Goal: Task Accomplishment & Management: Manage account settings

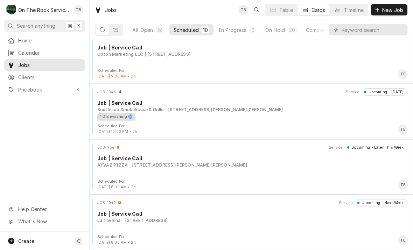
scroll to position [343, 0]
click at [222, 108] on div "726 S Howard Ave, Landrum, SC 29356" at bounding box center [224, 109] width 117 height 6
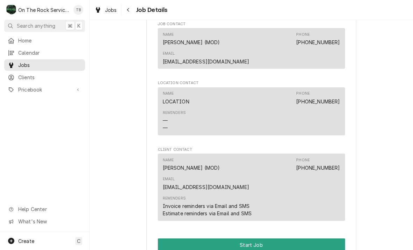
scroll to position [476, 0]
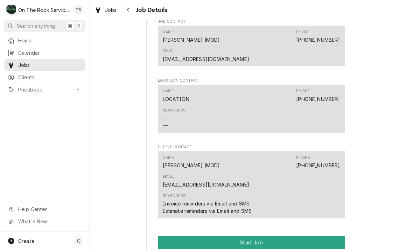
click at [192, 236] on button "Start Job" at bounding box center [251, 242] width 187 height 13
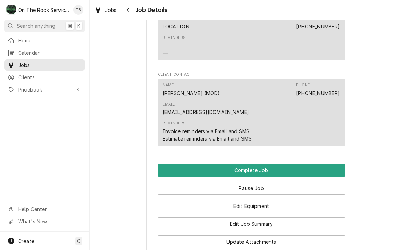
scroll to position [574, 0]
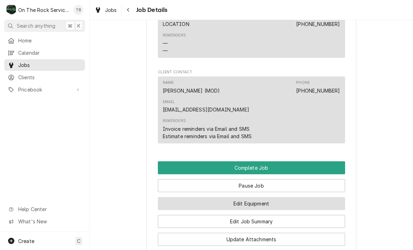
click at [258, 197] on button "Edit Equipment" at bounding box center [251, 203] width 187 height 13
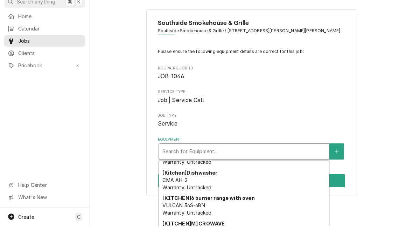
scroll to position [98, 0]
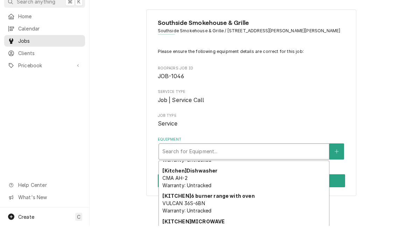
click at [251, 189] on div "[Kitchen] Dishwasher CMA AH-2 Warranty: Untracked" at bounding box center [244, 202] width 170 height 26
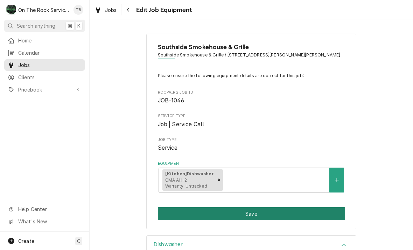
click at [251, 211] on button "Save" at bounding box center [251, 213] width 187 height 13
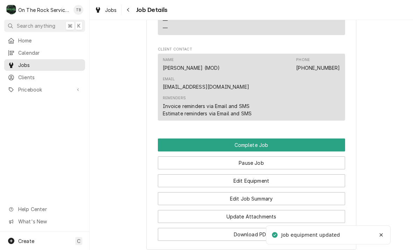
scroll to position [603, 0]
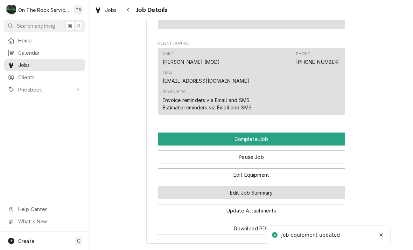
click at [252, 186] on button "Edit Job Summary" at bounding box center [251, 192] width 187 height 13
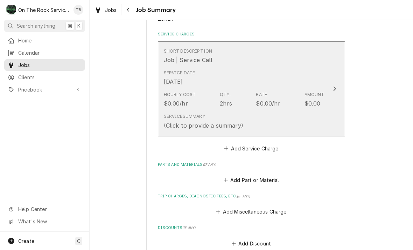
click at [247, 128] on div "Service Summary (Click to provide a summary)" at bounding box center [244, 121] width 161 height 22
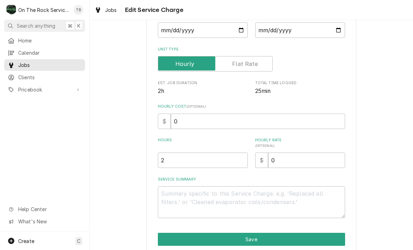
scroll to position [101, 0]
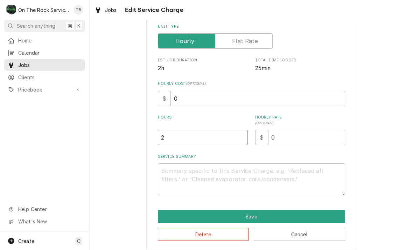
click at [177, 139] on input "2" at bounding box center [203, 136] width 90 height 15
type textarea "x"
type input ".5"
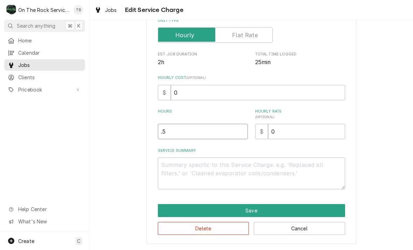
scroll to position [106, 0]
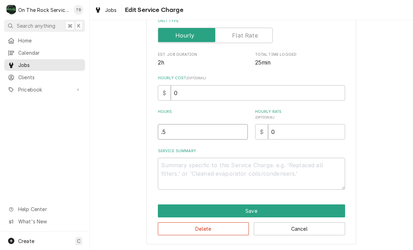
type textarea "x"
type input ".59"
type textarea "x"
type input ".59"
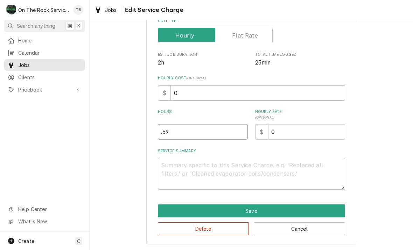
type textarea "x"
type input ".5"
type textarea "x"
type input "9"
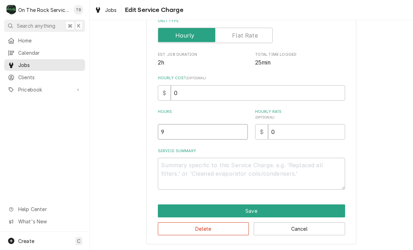
type textarea "x"
type input "9"
type textarea "x"
type input ".5"
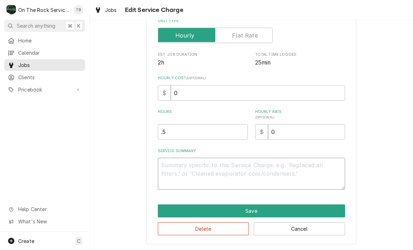
click at [171, 177] on textarea "Service Summary" at bounding box center [251, 173] width 187 height 32
type textarea "x"
type textarea "9"
type textarea "x"
type textarea "9/"
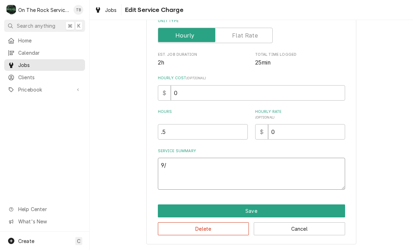
type textarea "x"
type textarea "9/5"
type textarea "x"
type textarea "9/5/"
type textarea "x"
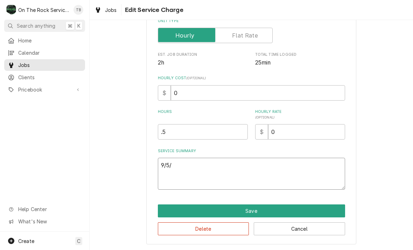
type textarea "9/5/2"
type textarea "x"
type textarea "9/5/25"
type textarea "x"
type textarea "9/5/25"
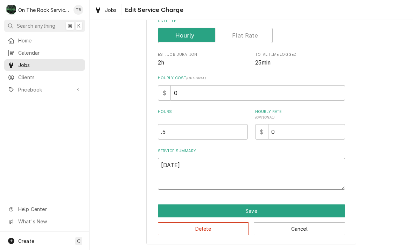
type textarea "x"
type textarea "9/5/25 T"
type textarea "x"
type textarea "9/5/25 TM"
type textarea "x"
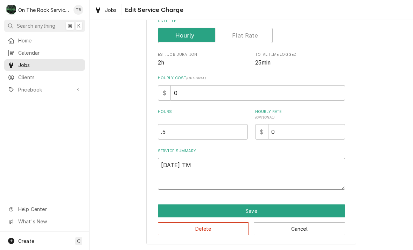
type textarea "9/5/25 TMB"
type textarea "x"
type textarea "9/5/25 TMB"
type textarea "x"
type textarea "9/5/25 TMB P"
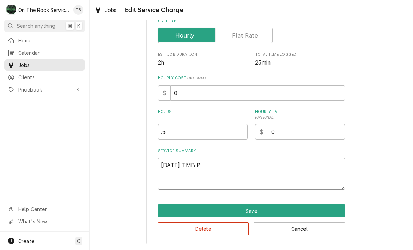
type textarea "x"
type textarea "9/5/25 TMB PR"
type textarea "x"
type textarea "9/5/25 TMB PRO"
type textarea "x"
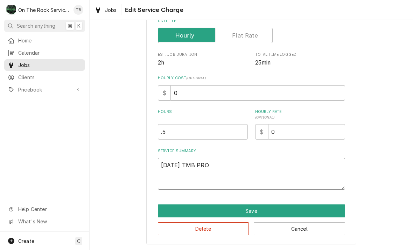
type textarea "9/5/25 TMB PROV"
type textarea "x"
type textarea "9/5/25 TMB PROVI"
type textarea "x"
type textarea "9/5/25 TMB PROVID"
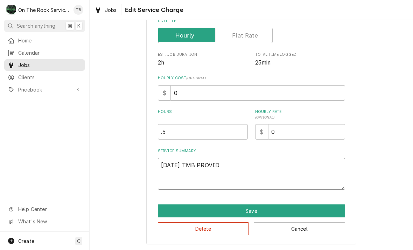
type textarea "x"
type textarea "9/5/25 TMB PROVIDE"
type textarea "x"
type textarea "9/5/25 TMB PROVIDE"
type textarea "x"
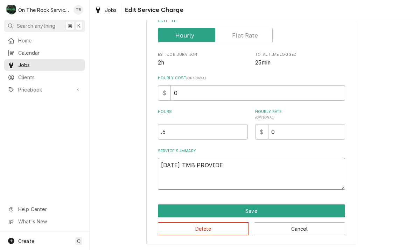
type textarea "9/5/25 TMB PROVIDE S"
type textarea "x"
type textarea "9/5/25 TMB PROVIDE SE"
type textarea "x"
type textarea "9/5/25 TMB PROVIDE SER"
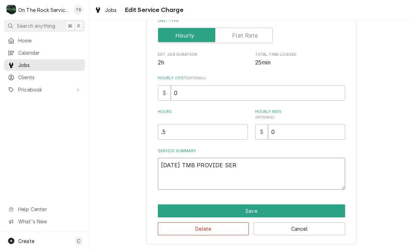
type textarea "x"
type textarea "9/5/25 TMB PROVIDE SERV"
type textarea "x"
type textarea "9/5/25 TMB PROVIDE SERVIC"
type textarea "x"
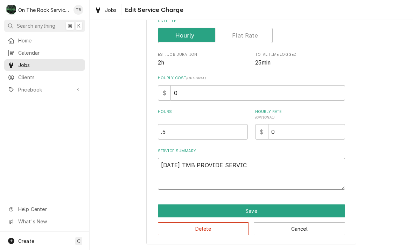
type textarea "9/5/25 TMB PROVIDE SERVICE"
type textarea "x"
type textarea "9/5/25 TMB PROVIDE SERVICE P"
type textarea "x"
type textarea "9/5/25 TMB PROVIDE SERVICE PA"
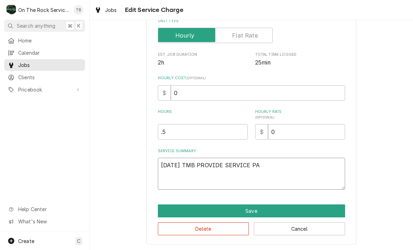
type textarea "x"
type textarea "9/5/25 TMB PROVIDE SERVICE PART"
type textarea "x"
type textarea "9/5/25 TMB PROVIDE SERVICE PARTS"
type textarea "x"
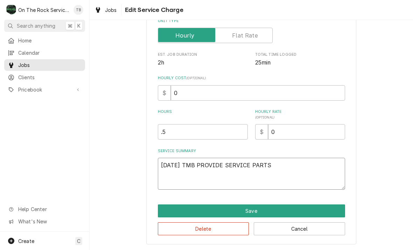
type textarea "9/5/25 TMB PROVIDE SERVICE PARTS A"
type textarea "x"
type textarea "9/5/25 TMB PROVIDE SERVICE PARTS AN"
type textarea "x"
type textarea "9/5/25 TMB PROVIDE SERVICE PARTS AND"
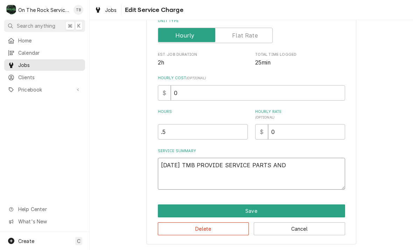
type textarea "x"
type textarea "9/5/25 TMB PROVIDE SERVICE PARTS AND"
type textarea "x"
type textarea "9/5/25 TMB PROVIDE SERVICE PARTS AND L"
type textarea "x"
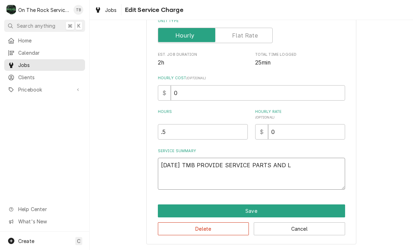
type textarea "9/5/25 TMB PROVIDE SERVICE PARTS AND LA"
type textarea "x"
type textarea "9/5/25 TMB PROVIDE SERVICE PARTS AND LAB"
type textarea "x"
type textarea "9/5/25 TMB PROVIDE SERVICE PARTS AND LABO"
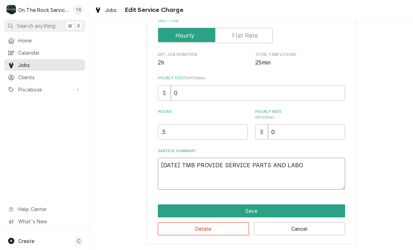
type textarea "x"
type textarea "9/5/25 TMB PROVIDE SERVICE PARTS AND LABOR"
type textarea "x"
type textarea "9/5/25 TMB PROVIDE SERVICE PARTS AND LABOR"
type textarea "x"
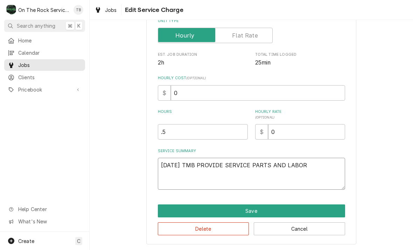
type textarea "9/5/25 TMB PROVIDE SERVICE PARTS AND LABOR T"
type textarea "x"
type textarea "9/5/25 TMB PROVIDE SERVICE PARTS AND LABOR TO"
type textarea "x"
type textarea "9/5/25 TMB PROVIDE SERVICE PARTS AND LABOR TO D"
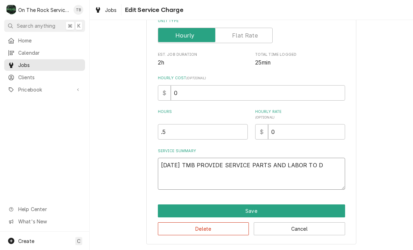
type textarea "x"
type textarea "9/5/25 TMB PROVIDE SERVICE PARTS AND LABOR TO DE"
type textarea "x"
type textarea "9/5/25 TMB PROVIDE SERVICE PARTS AND LABOR TO DET"
type textarea "x"
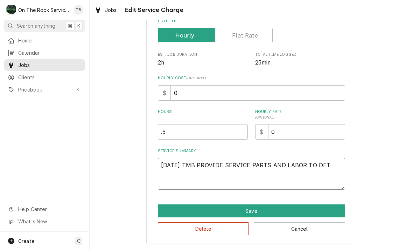
type textarea "9/5/25 TMB PROVIDE SERVICE PARTS AND LABOR TO DETE"
type textarea "x"
type textarea "9/5/25 TMB PROVIDE SERVICE PARTS AND LABOR TO DETER"
type textarea "x"
type textarea "9/5/25 TMB PROVIDE SERVICE PARTS AND LABOR TO DETERM"
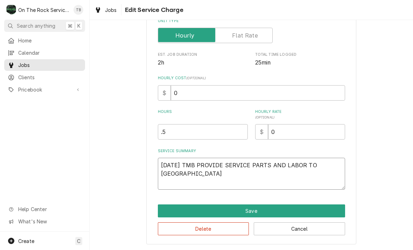
type textarea "x"
type textarea "9/5/25 TMB PROVIDE SERVICE PARTS AND LABOR TO DETERMI"
type textarea "x"
type textarea "9/5/25 TMB PROVIDE SERVICE PARTS AND LABOR TO DETERMIN"
type textarea "x"
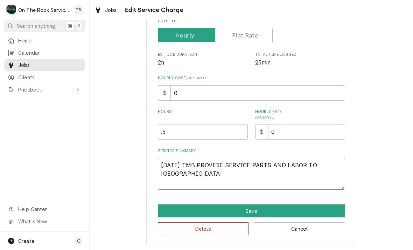
type textarea "9/5/25 TMB PROVIDE SERVICE PARTS AND LABOR TO DETERMINE"
type textarea "x"
type textarea "9/5/25 TMB PROVIDE SERVICE PARTS AND LABOR TO DETERMINE"
type textarea "x"
type textarea "9/5/25 TMB PROVIDE SERVICE PARTS AND LABOR TO DETERMINE E"
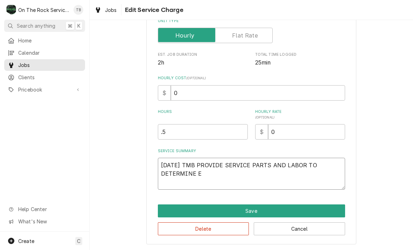
type textarea "x"
type textarea "9/5/25 TMB PROVIDE SERVICE PARTS AND LABOR TO DETERMINE ET"
type textarea "x"
type textarea "9/5/25 TMB PROVIDE SERVICE PARTS AND LABOR TO DETERMINE ETH"
type textarea "x"
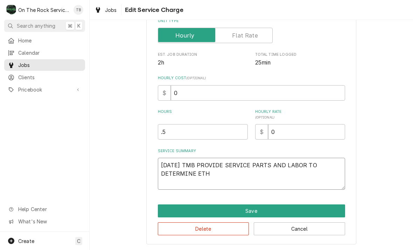
type textarea "9/5/25 TMB PROVIDE SERVICE PARTS AND LABOR TO DETERMINE ETHA"
type textarea "x"
type textarea "9/5/25 TMB PROVIDE SERVICE PARTS AND LABOR TO DETERMINE ETHAT"
type textarea "x"
type textarea "9/5/25 TMB PROVIDE SERVICE PARTS AND LABOR TO DETERMINE ETHAT"
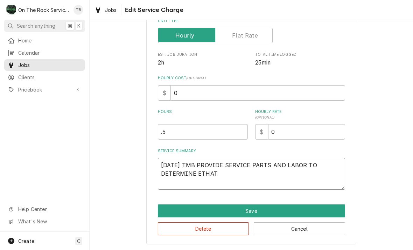
type textarea "x"
type textarea "9/5/25 TMB PROVIDE SERVICE PARTS AND LABOR TO DETERMINE ETHAT"
type textarea "x"
type textarea "9/5/25 TMB PROVIDE SERVICE PARTS AND LABOR TO DETERMINE ETHA"
type textarea "x"
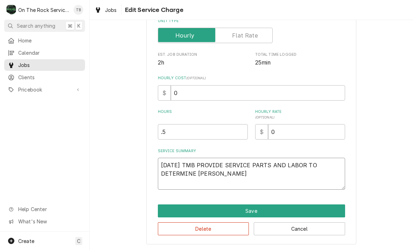
type textarea "9/5/25 TMB PROVIDE SERVICE PARTS AND LABOR TO DETERMINE ETH"
type textarea "x"
type textarea "9/5/25 TMB PROVIDE SERVICE PARTS AND LABOR TO DETERMINE ET"
type textarea "x"
type textarea "9/5/25 TMB PROVIDE SERVICE PARTS AND LABOR TO DETERMINE E"
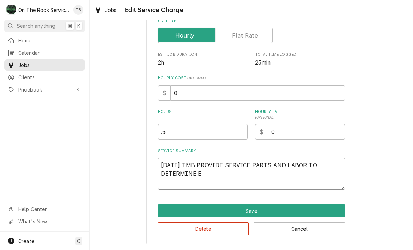
type textarea "x"
type textarea "9/5/25 TMB PROVIDE SERVICE PARTS AND LABOR TO DETERMINE"
type textarea "x"
type textarea "9/5/25 TMB PROVIDE SERVICE PARTS AND LABOR TO DETERMINE T"
type textarea "x"
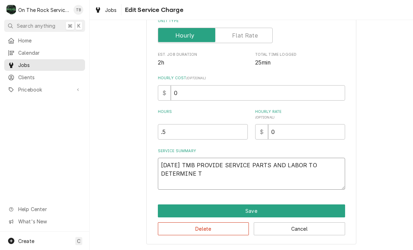
type textarea "9/5/25 TMB PROVIDE SERVICE PARTS AND LABOR TO DETERMINE TH"
type textarea "x"
type textarea "9/5/25 TMB PROVIDE SERVICE PARTS AND LABOR TO DETERMINE THA"
type textarea "x"
type textarea "9/5/25 TMB PROVIDE SERVICE PARTS AND LABOR TO DETERMINE THAT"
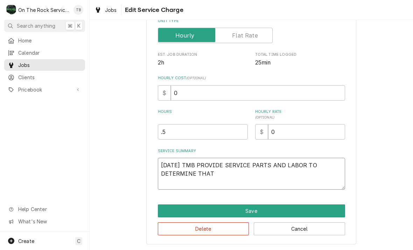
type textarea "x"
type textarea "9/5/25 TMB PROVIDE SERVICE PARTS AND LABOR TO DETERMINE THAT"
type textarea "x"
type textarea "9/5/25 TMB PROVIDE SERVICE PARTS AND LABOR TO DETERMINE THAT U"
type textarea "x"
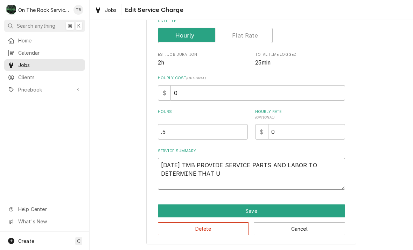
type textarea "9/5/25 TMB PROVIDE SERVICE PARTS AND LABOR TO DETERMINE THAT UN"
type textarea "x"
type textarea "9/5/25 TMB PROVIDE SERVICE PARTS AND LABOR TO DETERMINE THAT UNIT"
type textarea "x"
type textarea "9/5/25 TMB PROVIDE SERVICE PARTS AND LABOR TO DETERMINE THAT UNIT"
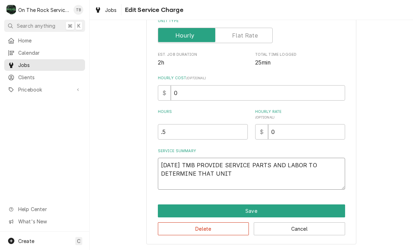
type textarea "x"
type textarea "9/5/25 TMB PROVIDE SERVICE PARTS AND LABOR TO DETERMINE THAT UNIT L"
type textarea "x"
type textarea "9/5/25 TMB PROVIDE SERVICE PARTS AND LABOR TO DETERMINE THAT UNIT LO"
type textarea "x"
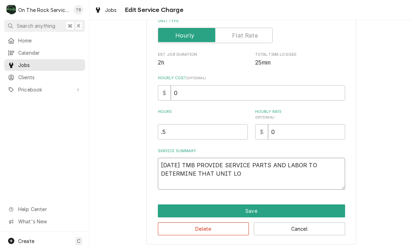
type textarea "9/5/25 TMB PROVIDE SERVICE PARTS AND LABOR TO DETERMINE THAT UNIT LOW"
type textarea "x"
type textarea "9/5/25 TMB PROVIDE SERVICE PARTS AND LABOR TO DETERMINE THAT UNIT LOWER"
type textarea "x"
type textarea "9/5/25 TMB PROVIDE SERVICE PARTS AND LABOR TO DETERMINE THAT UNIT LOWER"
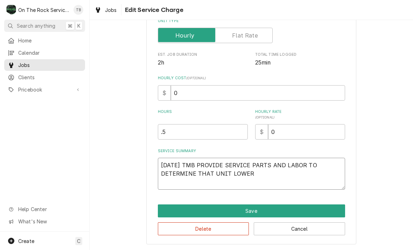
type textarea "x"
type textarea "9/5/25 TMB PROVIDE SERVICE PARTS AND LABOR TO DETERMINE THAT UNIT LOWER WA"
type textarea "x"
type textarea "9/5/25 TMB PROVIDE SERVICE PARTS AND LABOR TO DETERMINE THAT UNIT LOWER WAS"
type textarea "x"
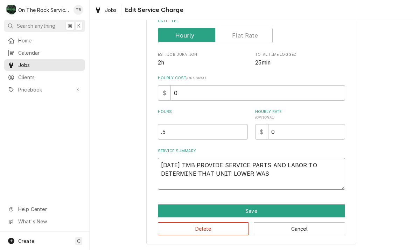
type textarea "9/5/25 TMB PROVIDE SERVICE PARTS AND LABOR TO DETERMINE THAT UNIT LOWER WASH"
type textarea "x"
type textarea "9/5/25 TMB PROVIDE SERVICE PARTS AND LABOR TO DETERMINE THAT UNIT LOWER WASH"
type textarea "x"
type textarea "9/5/25 TMB PROVIDE SERVICE PARTS AND LABOR TO DETERMINE THAT UNIT LOWER WASH A"
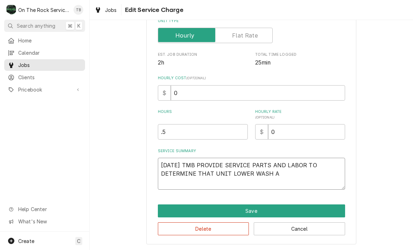
type textarea "x"
type textarea "9/5/25 TMB PROVIDE SERVICE PARTS AND LABOR TO DETERMINE THAT UNIT LOWER WASH AR"
type textarea "x"
type textarea "9/5/25 TMB PROVIDE SERVICE PARTS AND LABOR TO DETERMINE THAT UNIT LOWER WASH ARM"
type textarea "x"
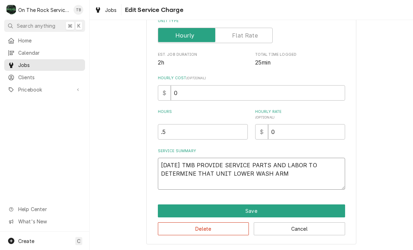
type textarea "9/5/25 TMB PROVIDE SERVICE PARTS AND LABOR TO DETERMINE THAT UNIT LOWER WASH ARM"
type textarea "x"
type textarea "9/5/25 TMB PROVIDE SERVICE PARTS AND LABOR TO DETERMINE THAT UNIT LOWER WASH AR…"
type textarea "x"
type textarea "9/5/25 TMB PROVIDE SERVICE PARTS AND LABOR TO DETERMINE THAT UNIT LOWER WASH AR…"
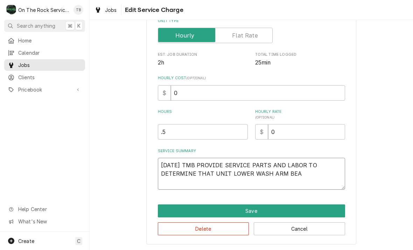
type textarea "x"
type textarea "9/5/25 TMB PROVIDE SERVICE PARTS AND LABOR TO DETERMINE THAT UNIT LOWER WASH AR…"
type textarea "x"
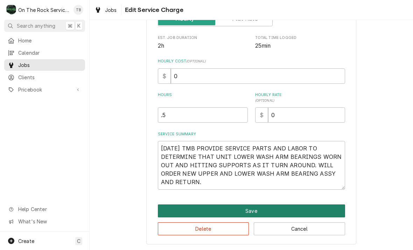
click at [253, 211] on button "Save" at bounding box center [251, 210] width 187 height 13
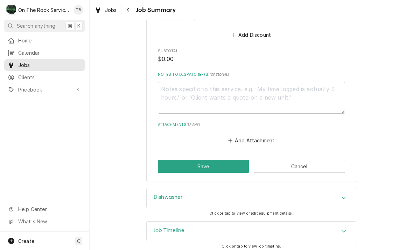
scroll to position [400, 0]
click at [257, 138] on button "Add Attachment" at bounding box center [251, 140] width 49 height 10
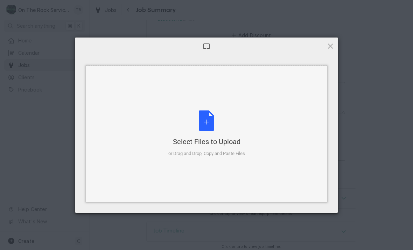
click at [209, 124] on div "Select Files to Upload or Drag and Drop, Copy and Paste Files" at bounding box center [206, 133] width 77 height 47
click at [203, 122] on div "Select Files to Upload or Drag and Drop, Copy and Paste Files" at bounding box center [206, 133] width 77 height 47
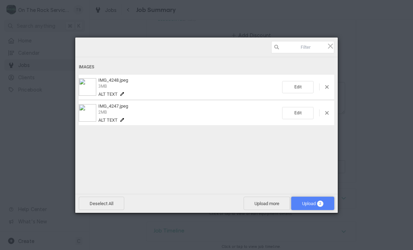
click at [309, 205] on span "Upload 2" at bounding box center [312, 203] width 21 height 5
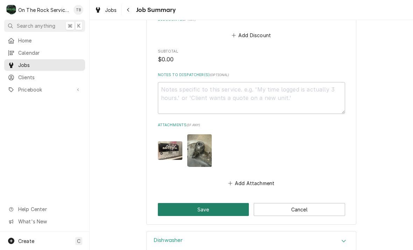
click at [217, 207] on button "Save" at bounding box center [203, 209] width 91 height 13
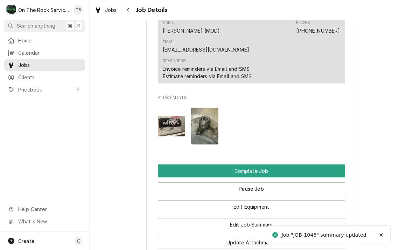
scroll to position [726, 0]
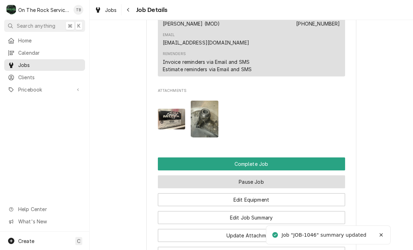
click at [254, 175] on button "Pause Job" at bounding box center [251, 181] width 187 height 13
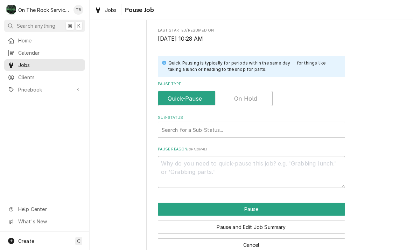
scroll to position [135, 0]
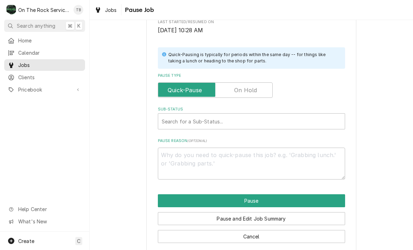
click at [250, 91] on input "Pause Type" at bounding box center [215, 89] width 108 height 15
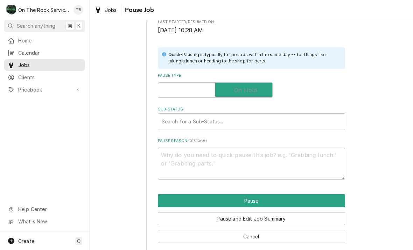
checkbox input "true"
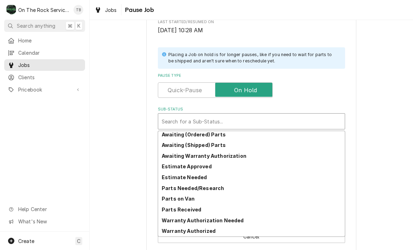
scroll to position [34, 0]
click at [217, 133] on strong "Awaiting (Ordered) Parts" at bounding box center [194, 134] width 64 height 6
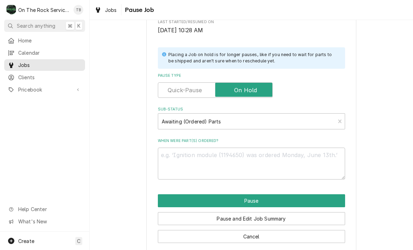
scroll to position [132, 0]
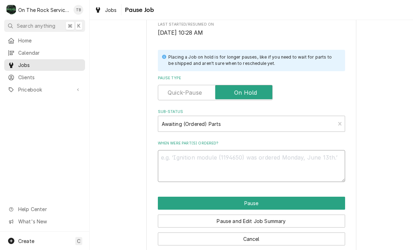
click at [169, 161] on textarea "When were part(s) ordered?" at bounding box center [251, 166] width 187 height 32
type textarea "x"
type textarea "UP"
type textarea "x"
type textarea "UPP"
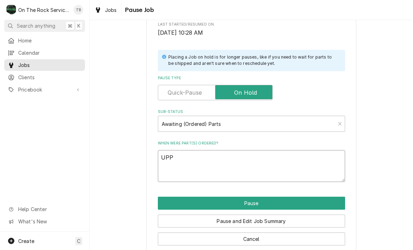
type textarea "x"
type textarea "UPPP"
type textarea "x"
type textarea "UPPPE"
type textarea "x"
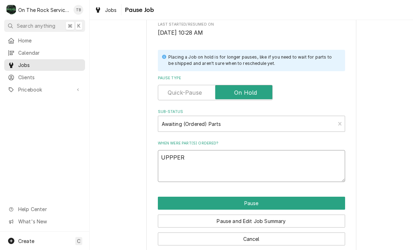
type textarea "UPPPER"
type textarea "x"
type textarea "UPPPER A"
type textarea "x"
type textarea "UPPPER AN"
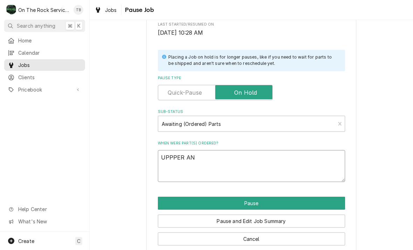
type textarea "x"
type textarea "UPPPER AND"
type textarea "x"
type textarea "UPPPER AND"
type textarea "x"
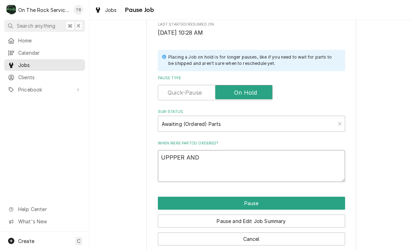
type textarea "UPPPER AND L"
type textarea "x"
type textarea "UPPPER AND LOW"
type textarea "x"
type textarea "UPPPER AND LOWE"
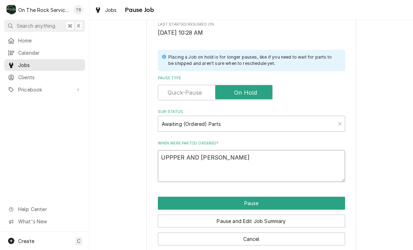
type textarea "x"
type textarea "UPPPER AND LOWER"
type textarea "x"
type textarea "UPPPER AND LOWER"
type textarea "x"
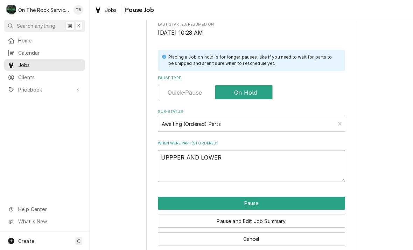
type textarea "UPPPER AND LOWER W"
type textarea "x"
type textarea "UPPPER AND LOWER WA"
type textarea "x"
type textarea "UPPPER AND LOWER WAS"
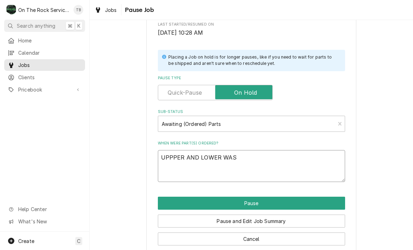
type textarea "x"
type textarea "UPPPER AND LOWER WASH"
type textarea "x"
type textarea "UPPPER AND LOWER WASH"
type textarea "x"
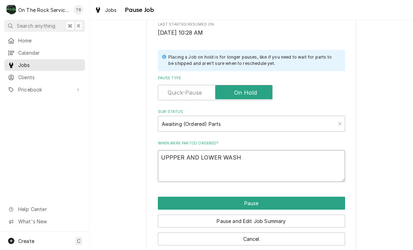
type textarea "UPPPER AND LOWER WASH A"
type textarea "x"
type textarea "UPPPER AND LOWER WASH AR"
type textarea "x"
type textarea "UPPPER AND LOWER WASH ARM"
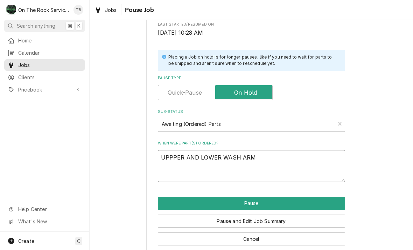
type textarea "x"
type textarea "UPPPER AND LOWER WASH ARM"
type textarea "x"
type textarea "UPPPER AND LOWER WASH ARM BE"
type textarea "x"
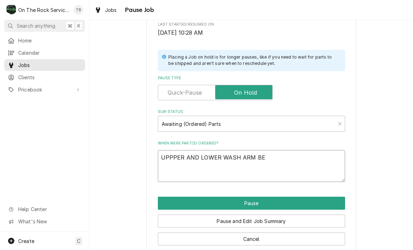
type textarea "UPPPER AND LOWER WASH ARM BEA"
type textarea "x"
type textarea "UPPPER AND LOWER WASH ARM BEAR"
type textarea "x"
type textarea "UPPPER AND LOWER WASH ARM BEARI"
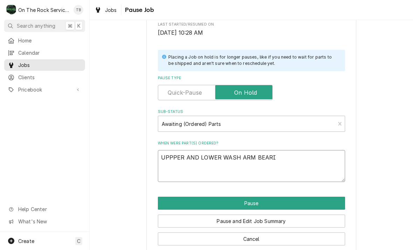
type textarea "x"
type textarea "UPPPER AND LOWER WASH ARM BEARIN"
type textarea "x"
type textarea "UPPPER AND LOWER WASH ARM BEARING"
type textarea "x"
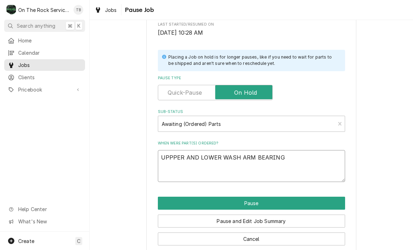
type textarea "UPPPER AND LOWER WASH ARM BEARING A"
type textarea "x"
type textarea "UPPPER AND LOWER WASH ARM BEARING AS"
type textarea "x"
type textarea "UPPPER AND LOWER WASH ARM BEARING ASS"
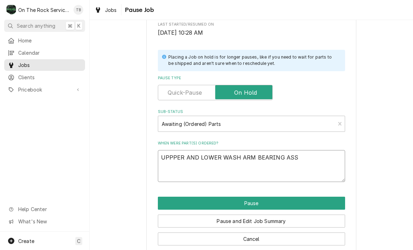
type textarea "x"
type textarea "UPPPER AND LOWER WASH ARM BEARING ASSY"
type textarea "x"
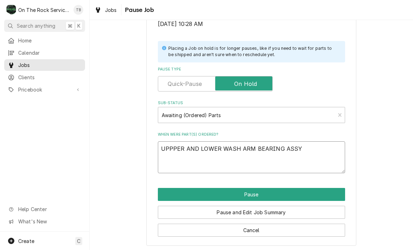
scroll to position [141, 0]
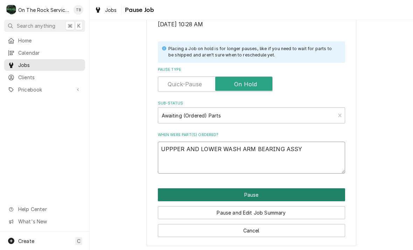
type textarea "UPPPER AND LOWER WASH ARM BEARING ASSY"
click at [246, 191] on button "Pause" at bounding box center [251, 194] width 187 height 13
type textarea "x"
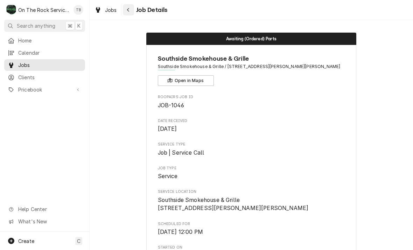
click at [133, 7] on button "Navigate back" at bounding box center [128, 9] width 11 height 11
